Goal: Task Accomplishment & Management: Use online tool/utility

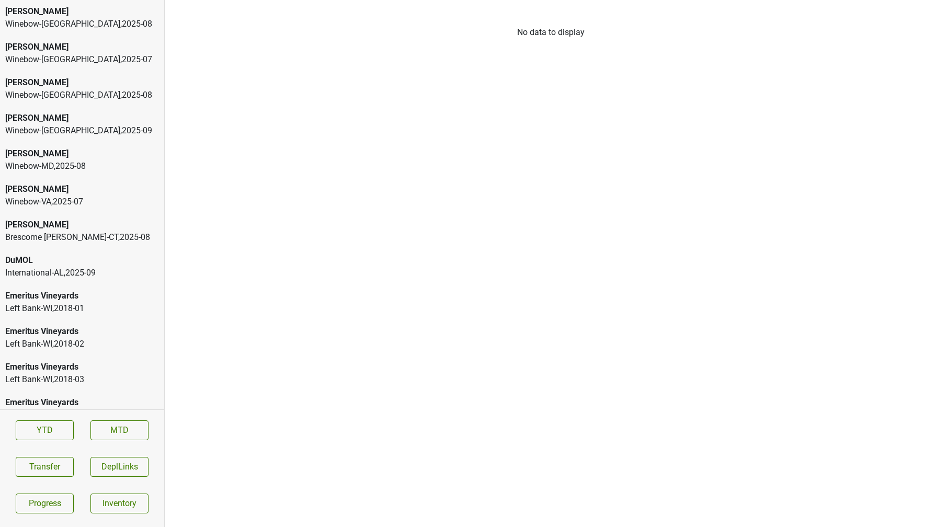
scroll to position [1796, 0]
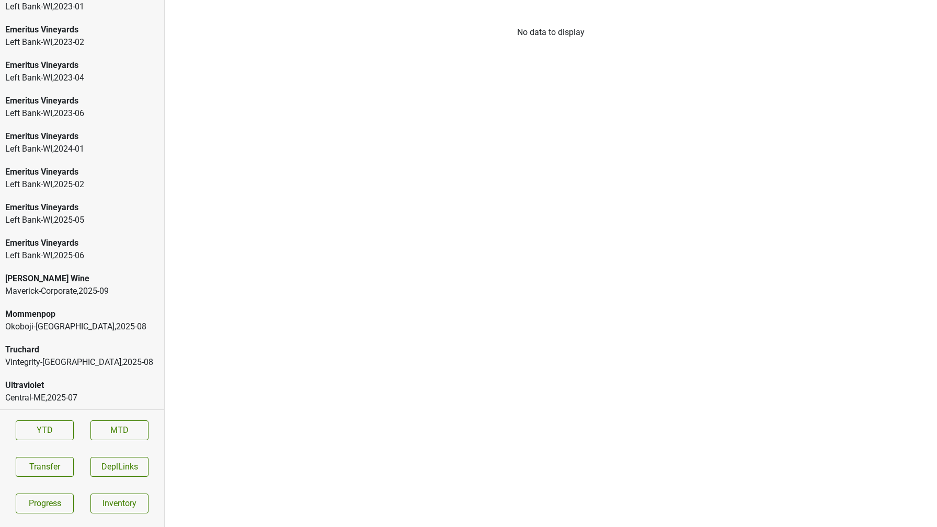
click at [43, 347] on div "Truchard" at bounding box center [82, 350] width 154 height 13
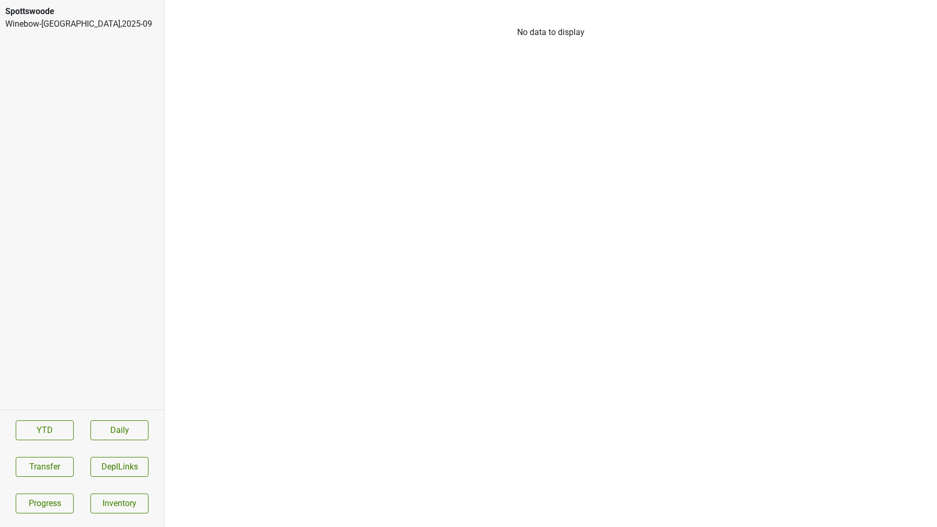
click at [85, 25] on div "Winebow-DC , 2025 - 09" at bounding box center [82, 24] width 154 height 13
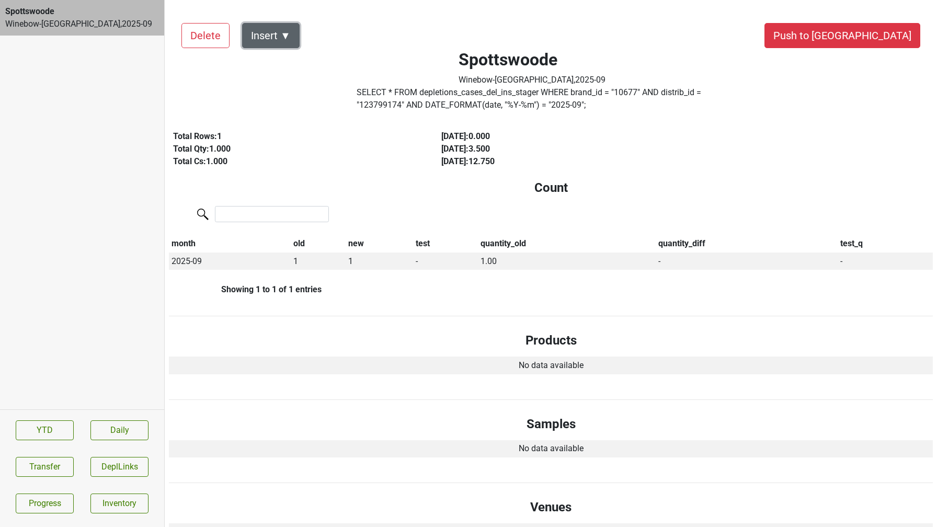
click at [289, 34] on button "Insert ▼" at bounding box center [271, 35] width 58 height 25
click at [284, 58] on div "Auto Insert" at bounding box center [289, 64] width 93 height 27
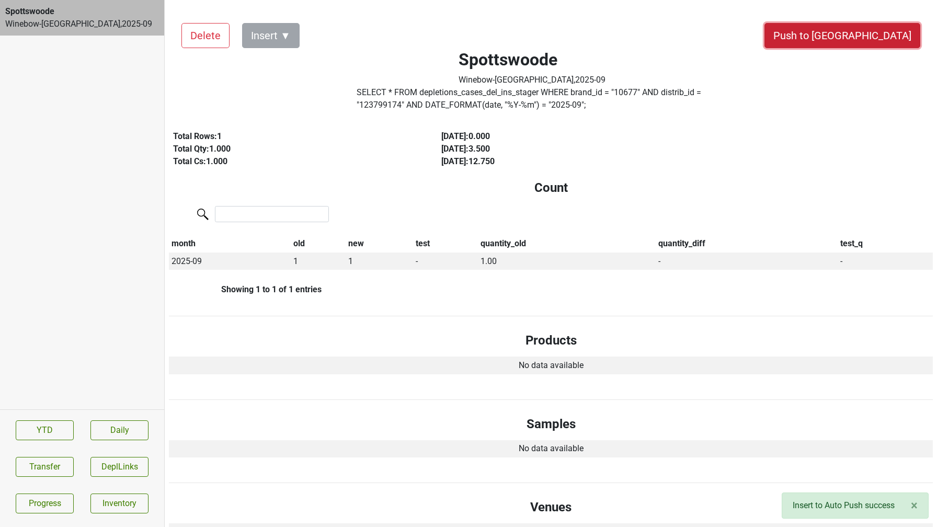
click at [864, 27] on button "Push to DC" at bounding box center [843, 35] width 156 height 25
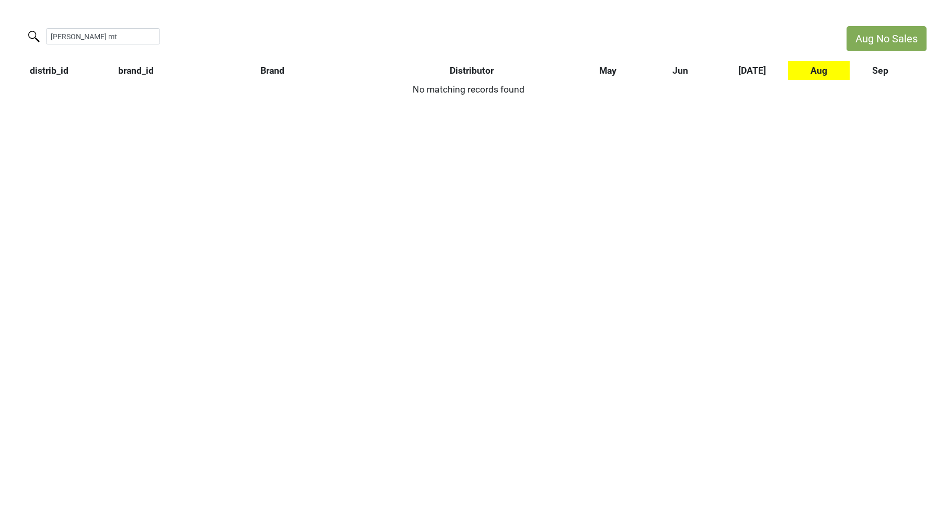
click at [0, 25] on html "Aug No Sales [PERSON_NAME] mt distrib_id brand_id Brand Distributor May Jun [DA…" at bounding box center [468, 62] width 937 height 125
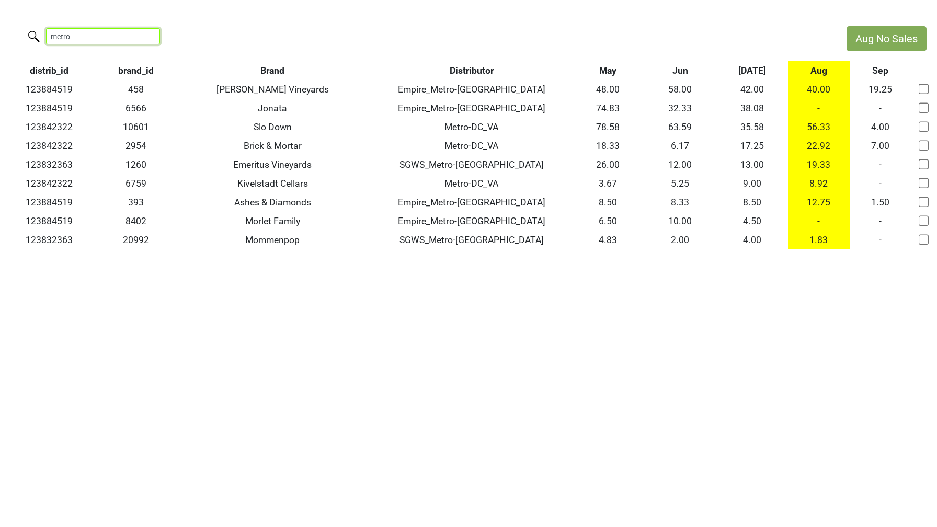
drag, startPoint x: 85, startPoint y: 37, endPoint x: 14, endPoint y: 32, distance: 71.3
click at [14, 32] on div "metro" at bounding box center [418, 37] width 836 height 22
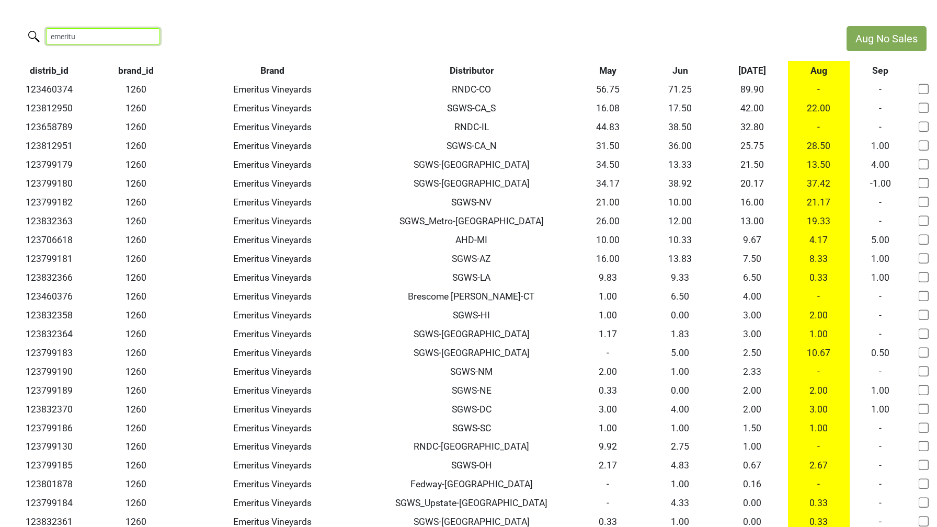
type input "emeritu"
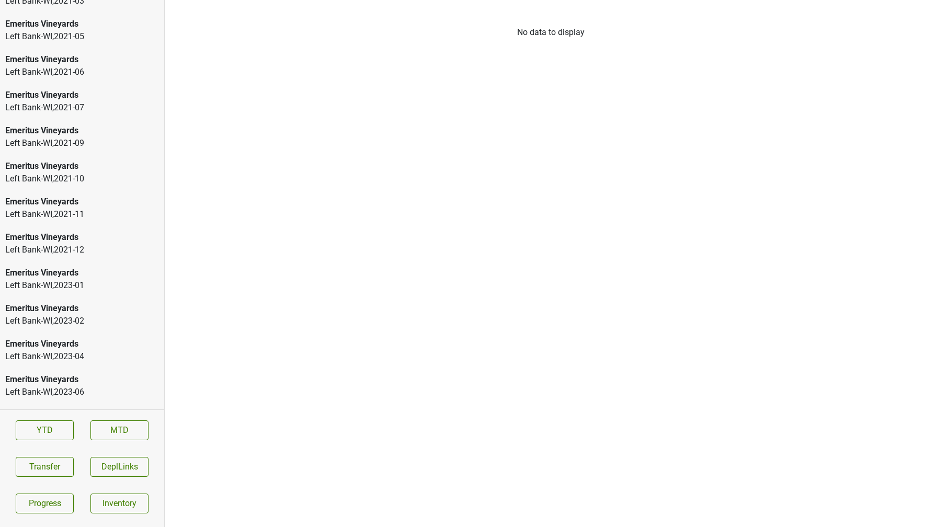
scroll to position [1938, 0]
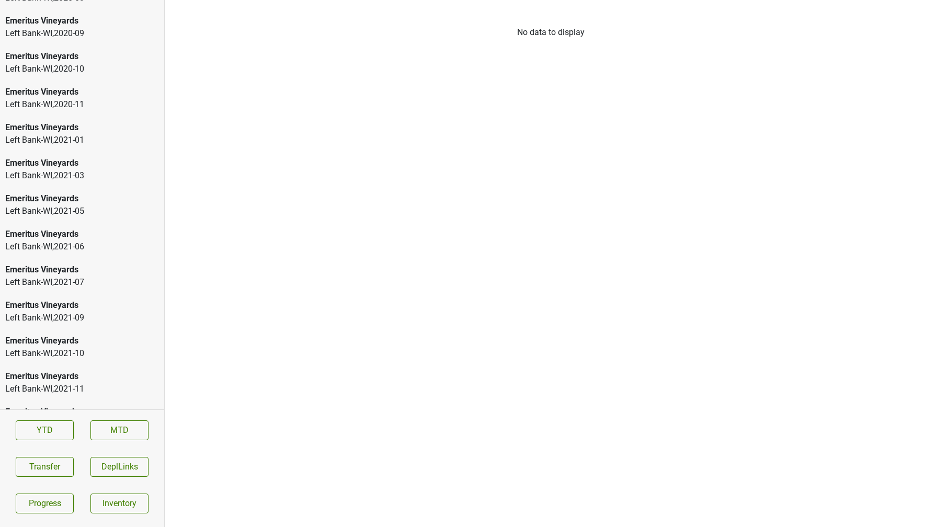
scroll to position [2081, 0]
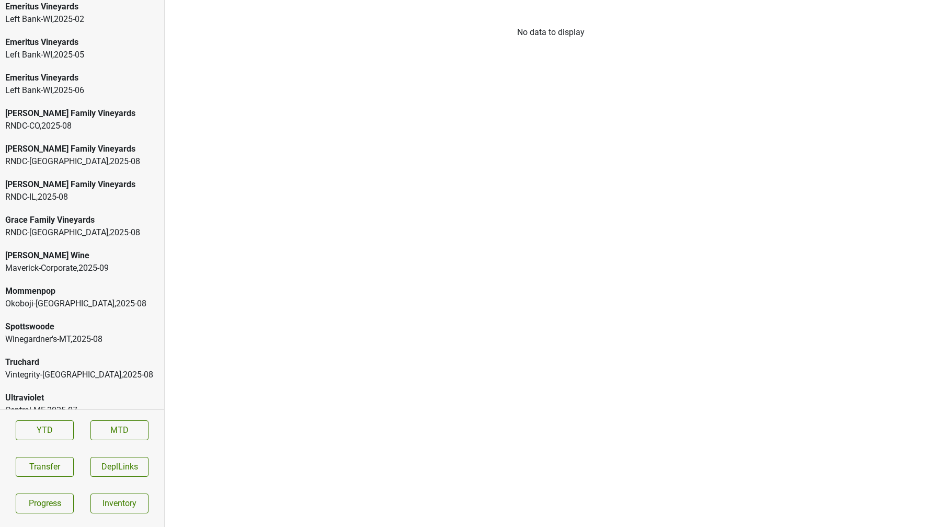
click at [76, 333] on div "[PERSON_NAME]-MT , 2025 - 08" at bounding box center [82, 339] width 154 height 13
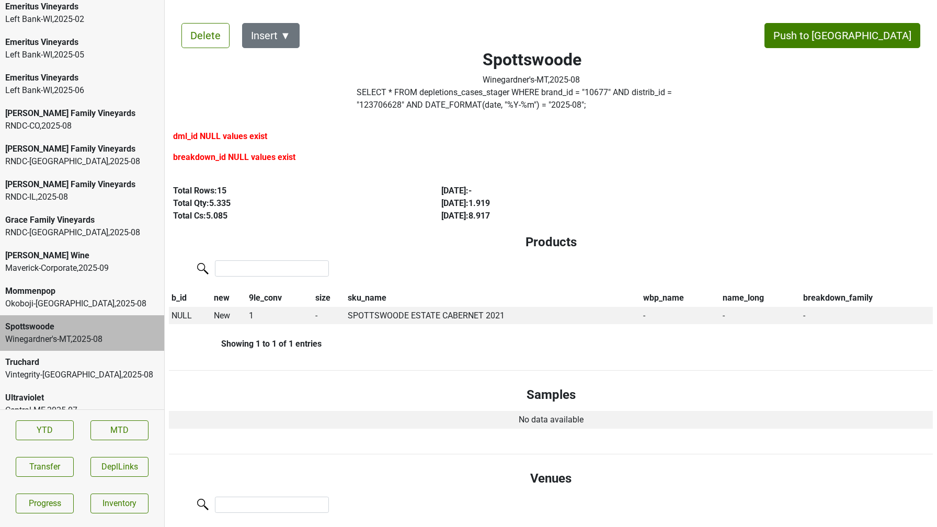
click at [73, 120] on div "RNDC-CO , 2025 - 08" at bounding box center [82, 126] width 154 height 13
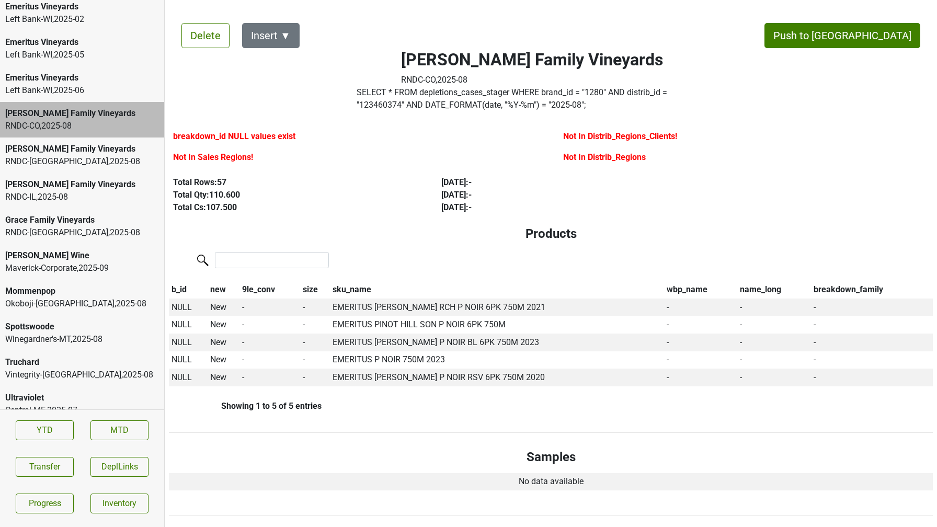
click at [485, 102] on label "SELECT * FROM depletions_cases_stager WHERE brand_id = " 1280 " AND distrib_id …" at bounding box center [532, 98] width 351 height 25
